Goal: Task Accomplishment & Management: Manage account settings

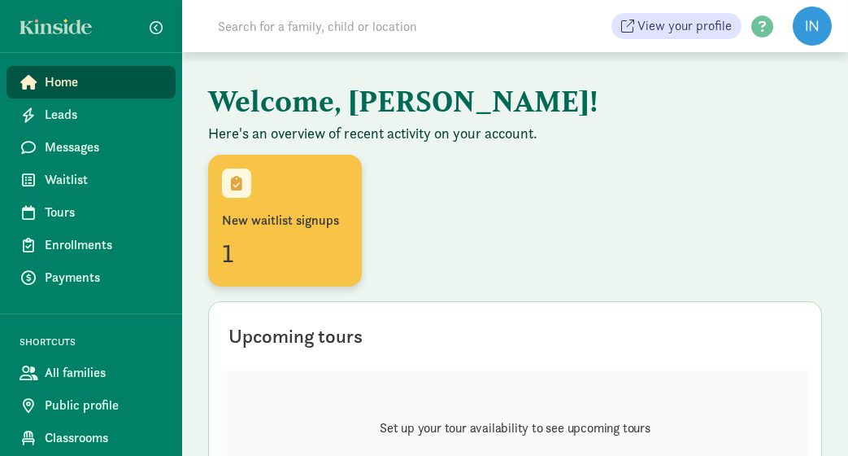
click at [252, 245] on div "1" at bounding box center [285, 252] width 126 height 39
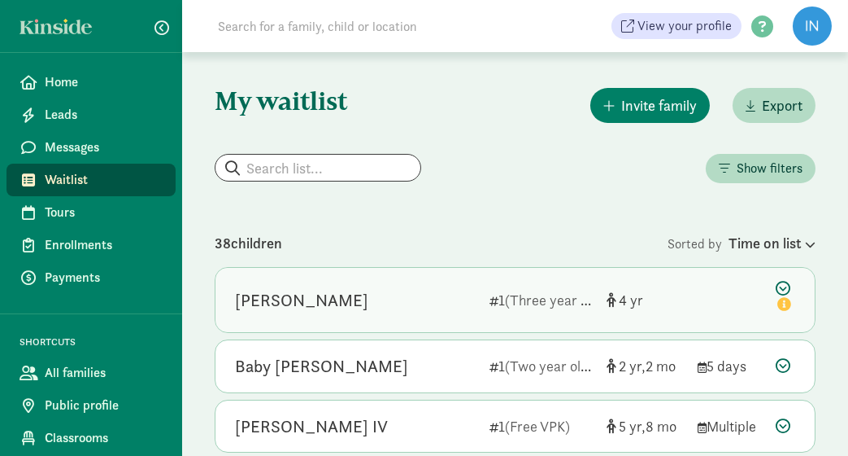
click at [373, 304] on div "[PERSON_NAME]" at bounding box center [356, 300] width 242 height 26
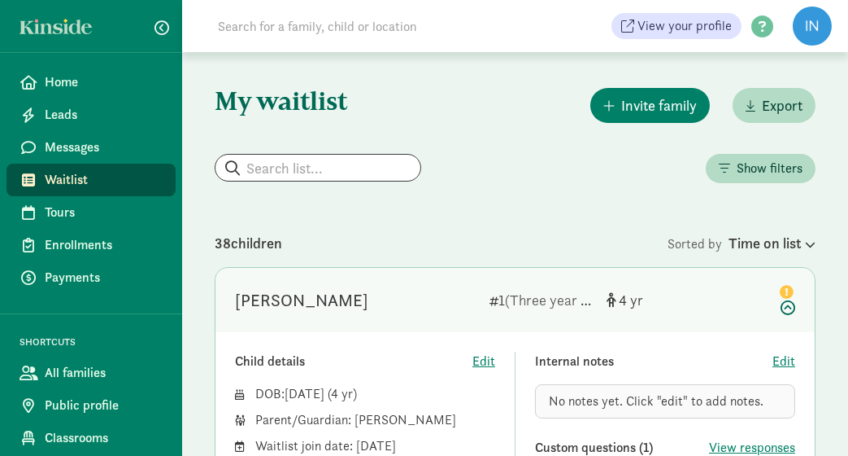
click at [97, 182] on span "Waitlist" at bounding box center [104, 180] width 118 height 20
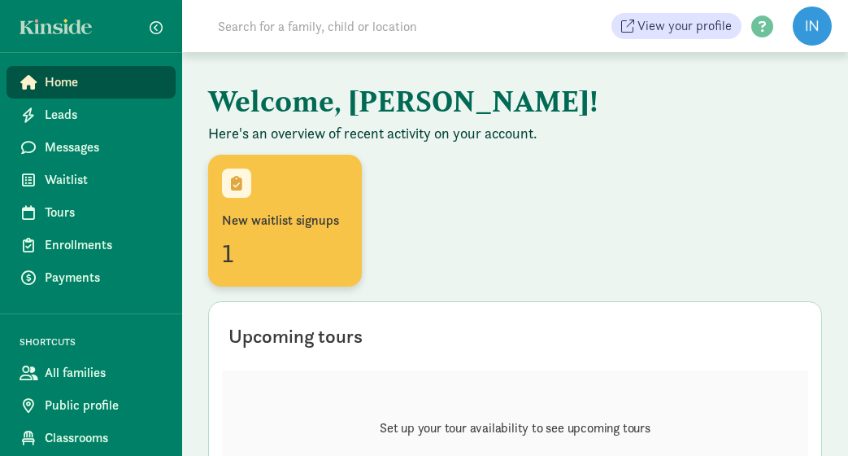
click at [242, 178] on div at bounding box center [236, 182] width 29 height 29
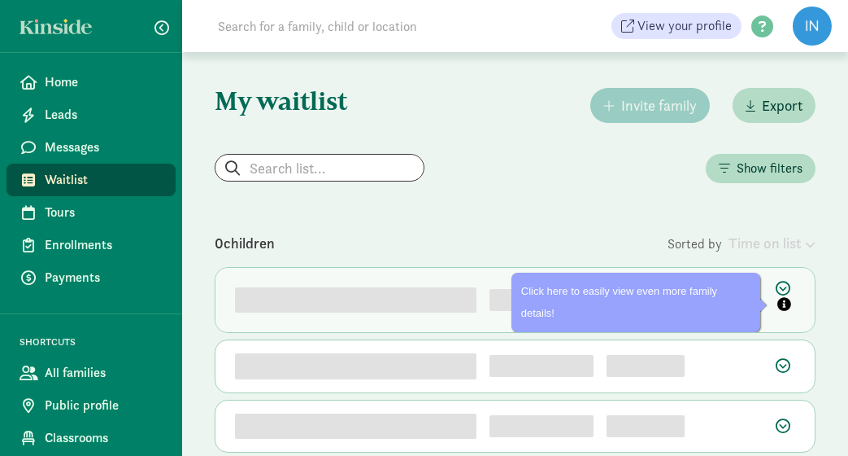
click at [787, 295] on button "Pin (open by clicking or pressing space/enter)" at bounding box center [784, 305] width 17 height 20
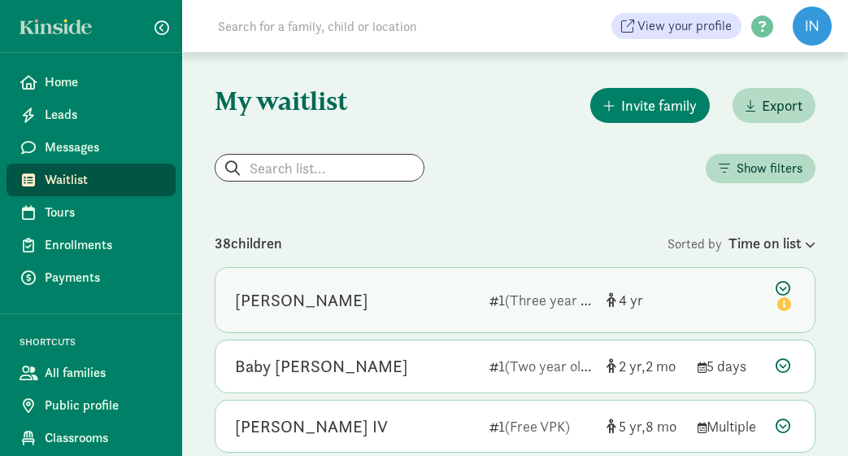
click at [779, 287] on icon at bounding box center [786, 298] width 20 height 34
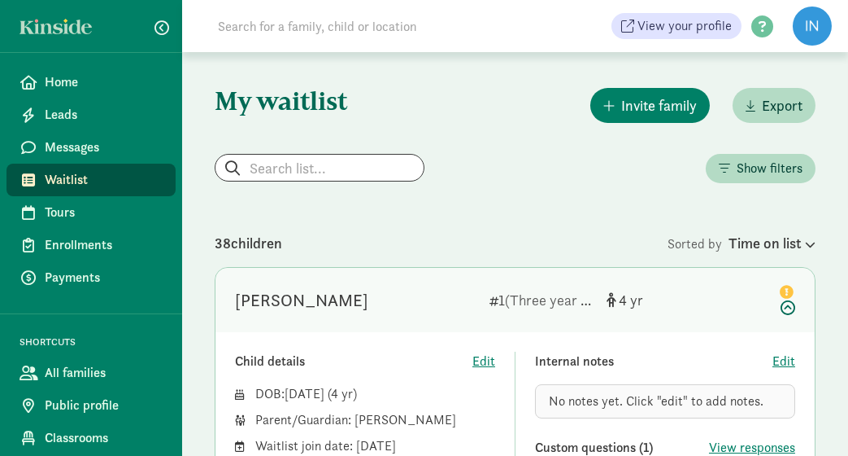
click at [792, 305] on icon at bounding box center [786, 298] width 20 height 34
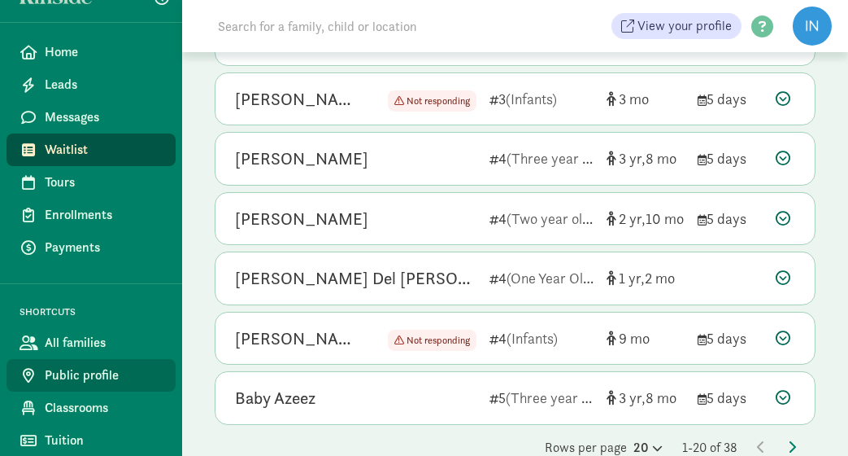
scroll to position [1066, 0]
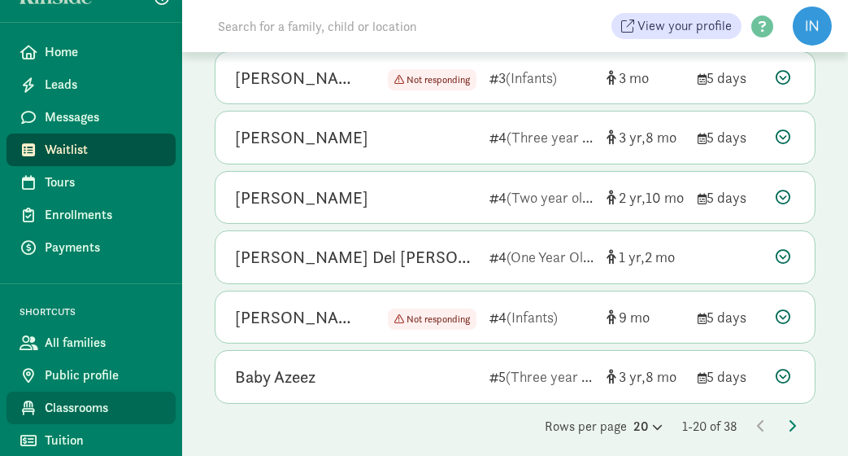
click at [101, 401] on span "Classrooms" at bounding box center [104, 408] width 118 height 20
